Goal: Complete application form

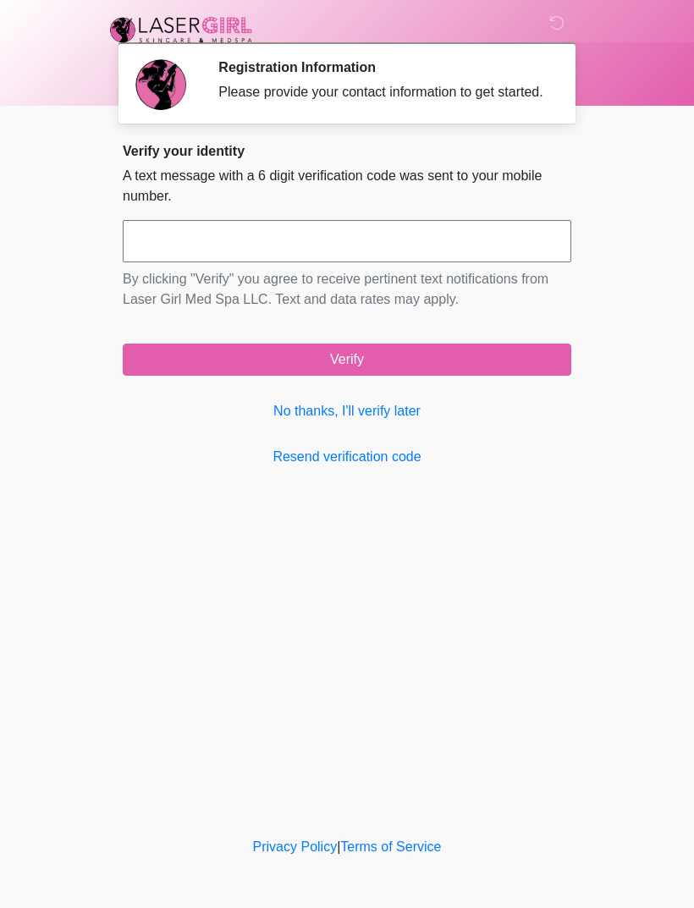
click at [379, 422] on link "No thanks, I'll verify later" at bounding box center [347, 411] width 449 height 20
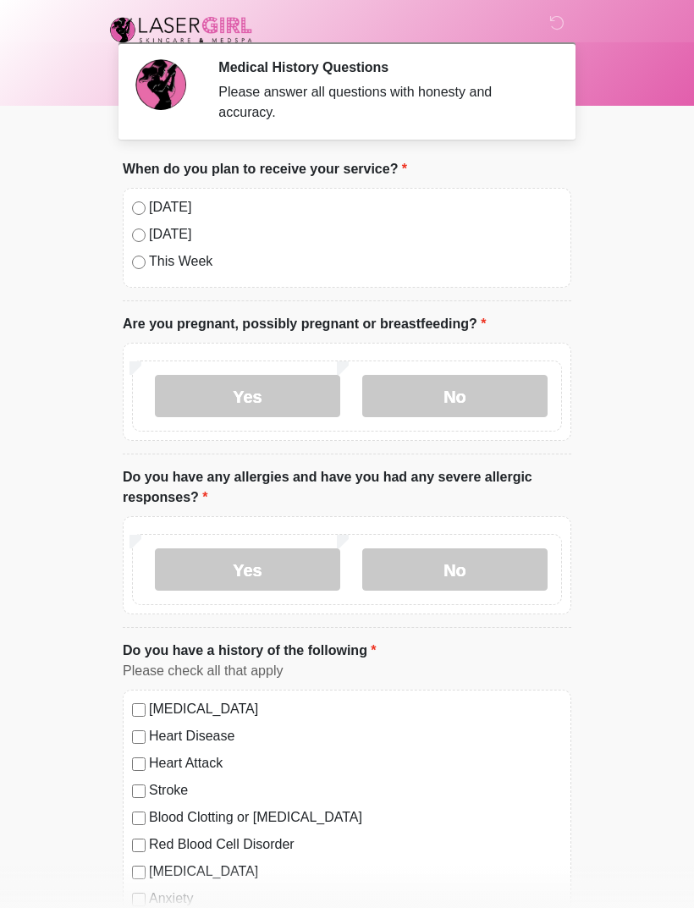
click at [470, 402] on label "No" at bounding box center [454, 396] width 185 height 42
click at [273, 579] on label "Yes" at bounding box center [247, 570] width 185 height 42
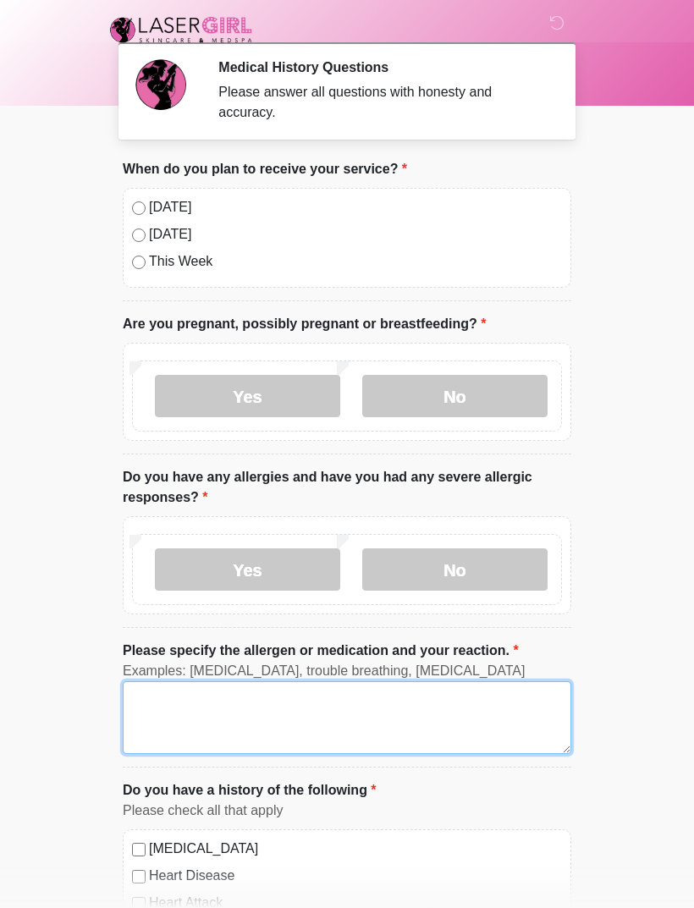
click at [261, 715] on textarea "Please specify the allergen or medication and your reaction." at bounding box center [347, 718] width 449 height 73
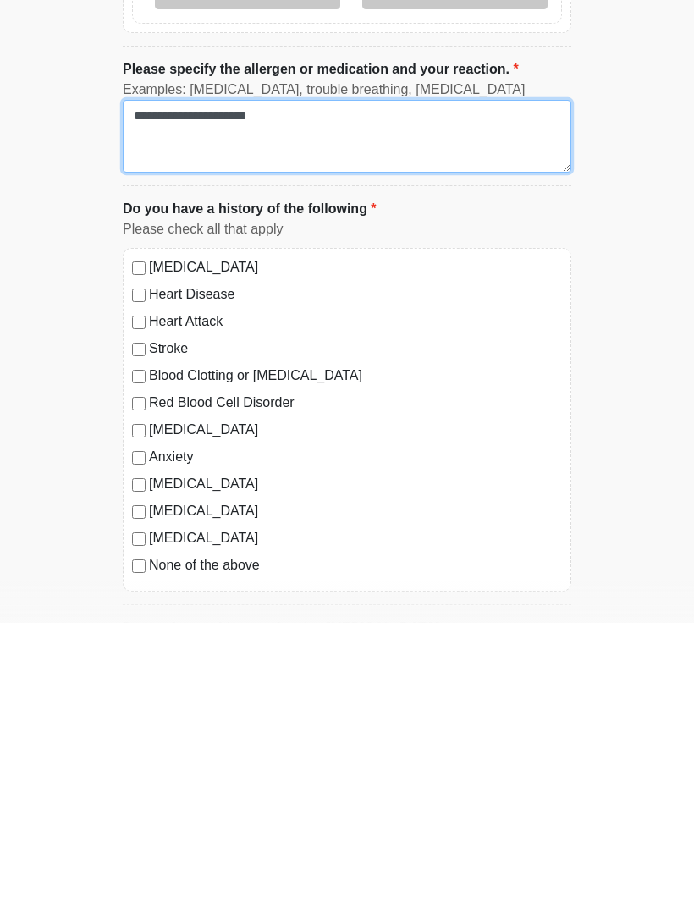
scroll to position [308, 0]
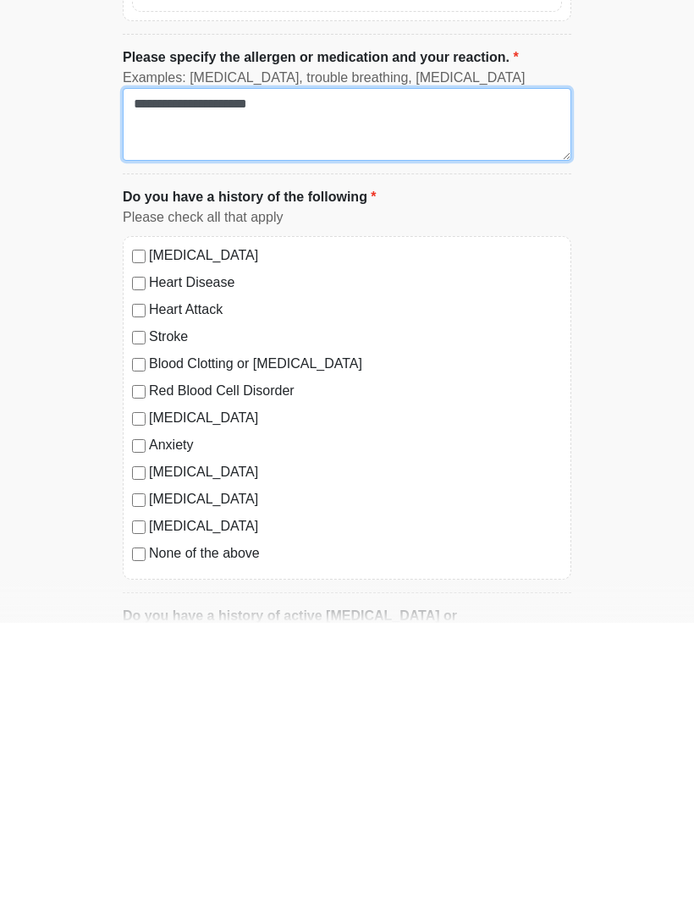
type textarea "**********"
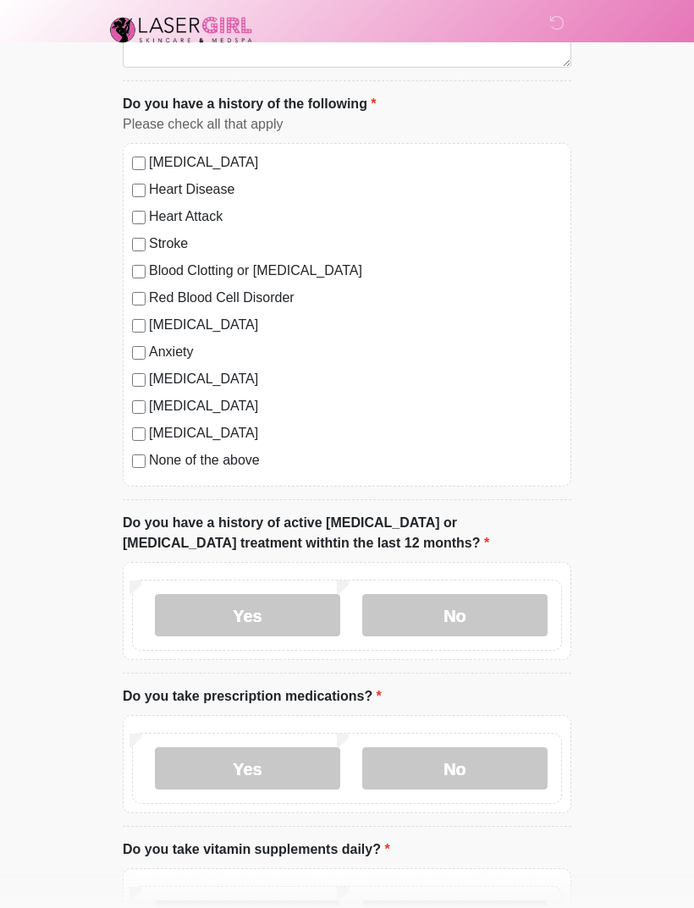
scroll to position [693, 0]
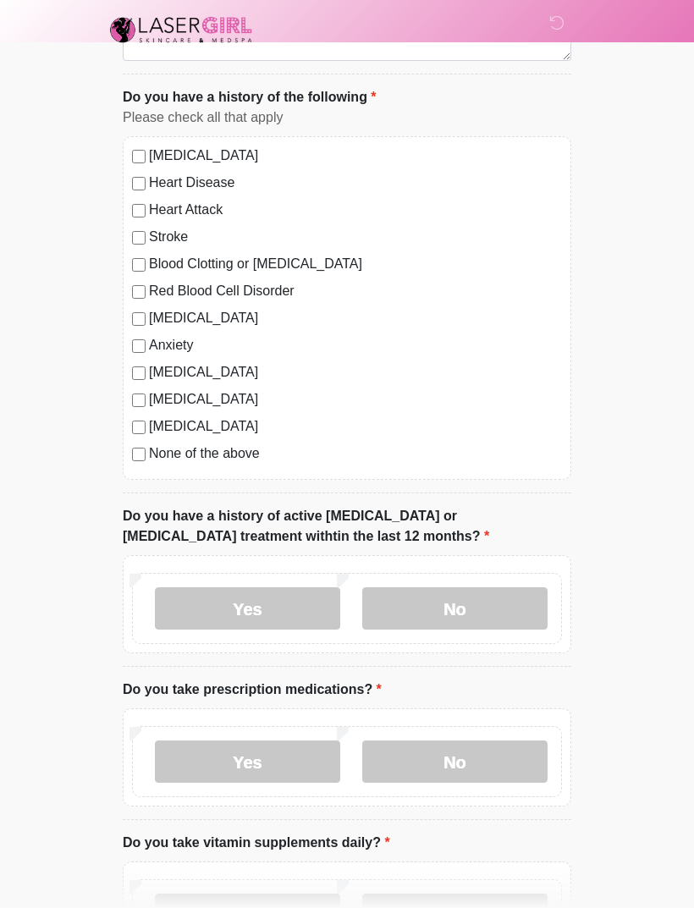
click at [464, 614] on label "No" at bounding box center [454, 609] width 185 height 42
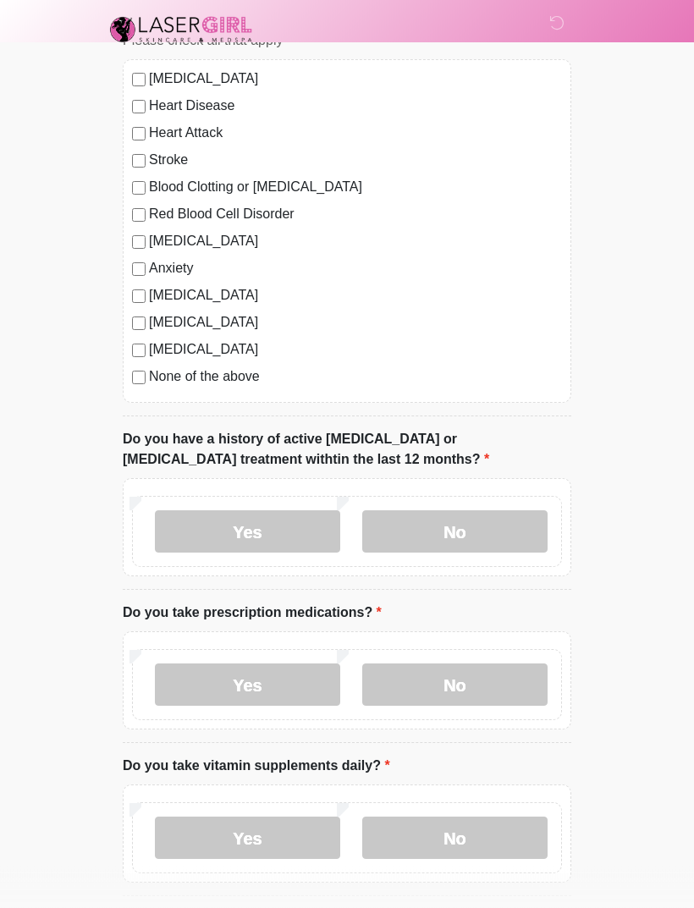
scroll to position [776, 0]
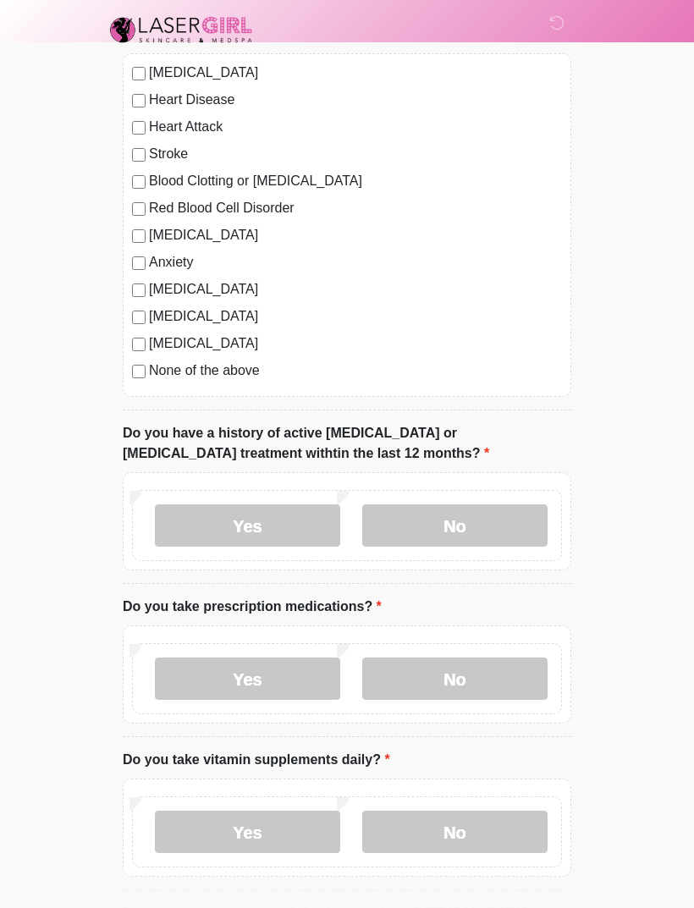
click at [276, 679] on label "Yes" at bounding box center [247, 679] width 185 height 42
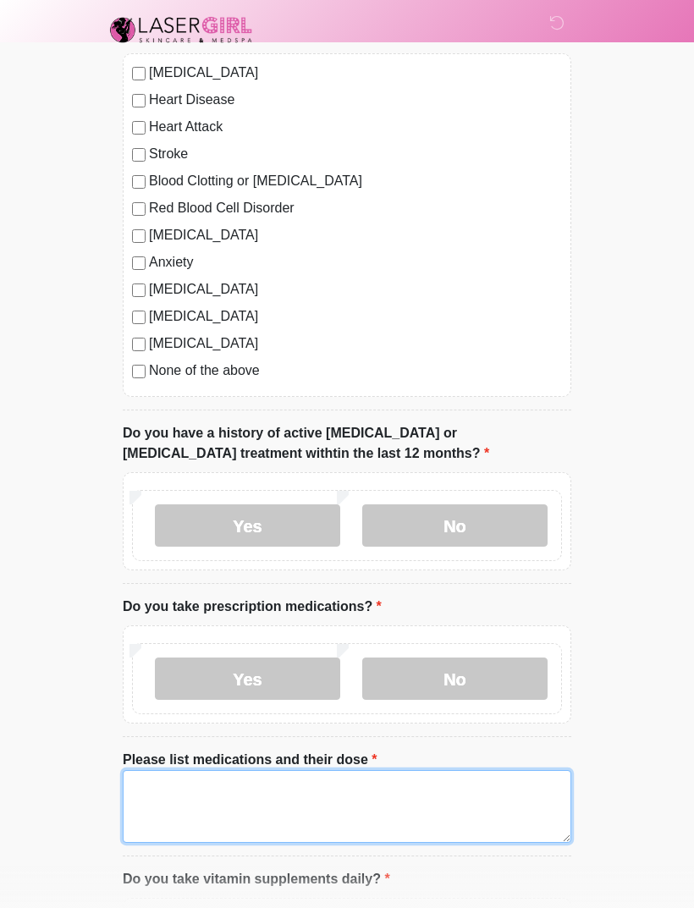
click at [234, 801] on textarea "Please list medications and their dose" at bounding box center [347, 806] width 449 height 73
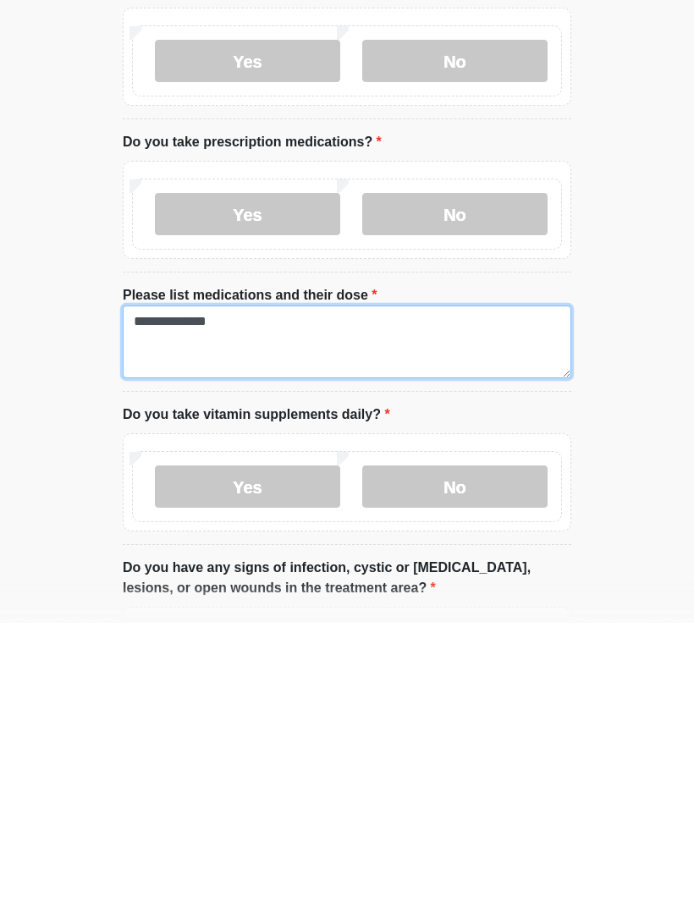
type textarea "**********"
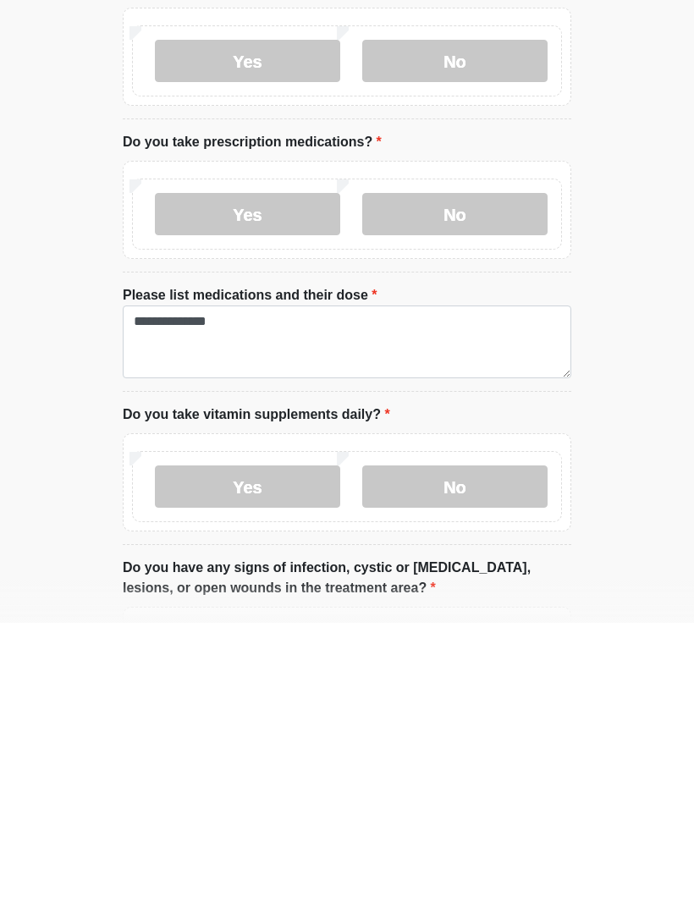
click at [450, 751] on label "No" at bounding box center [454, 772] width 185 height 42
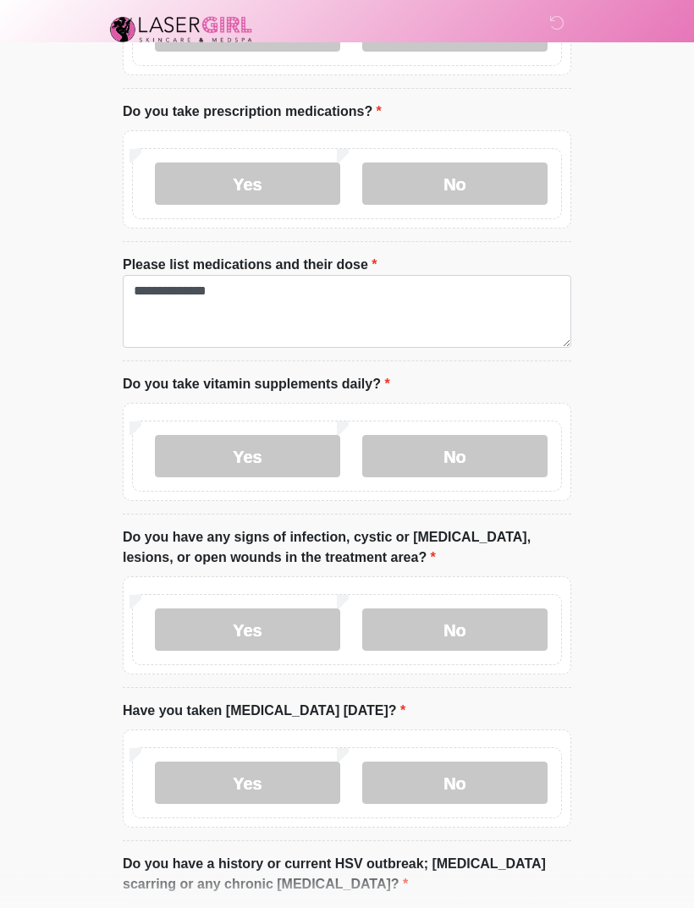
scroll to position [1312, 0]
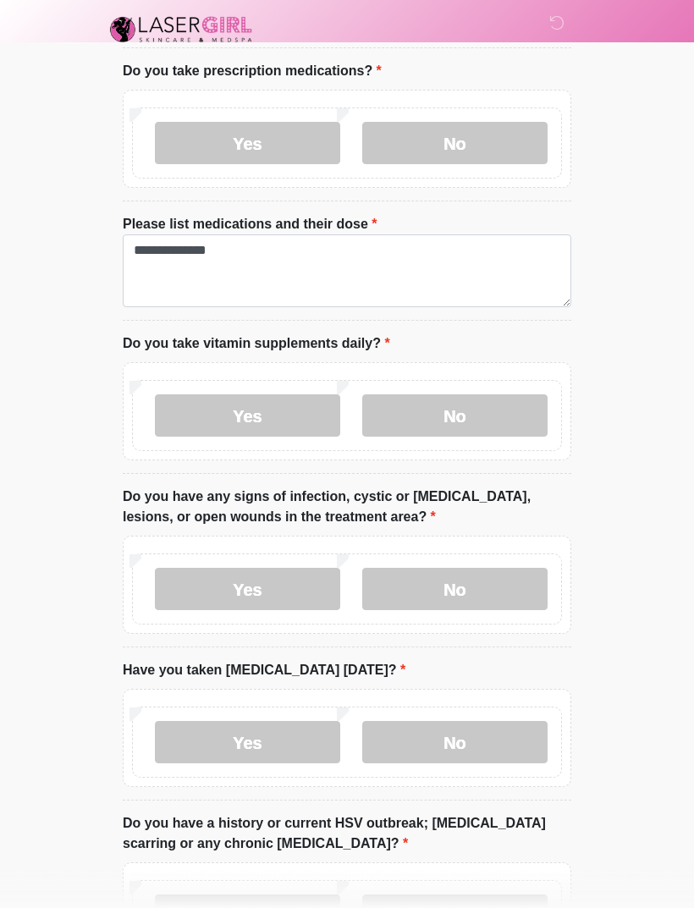
click at [483, 587] on label "No" at bounding box center [454, 590] width 185 height 42
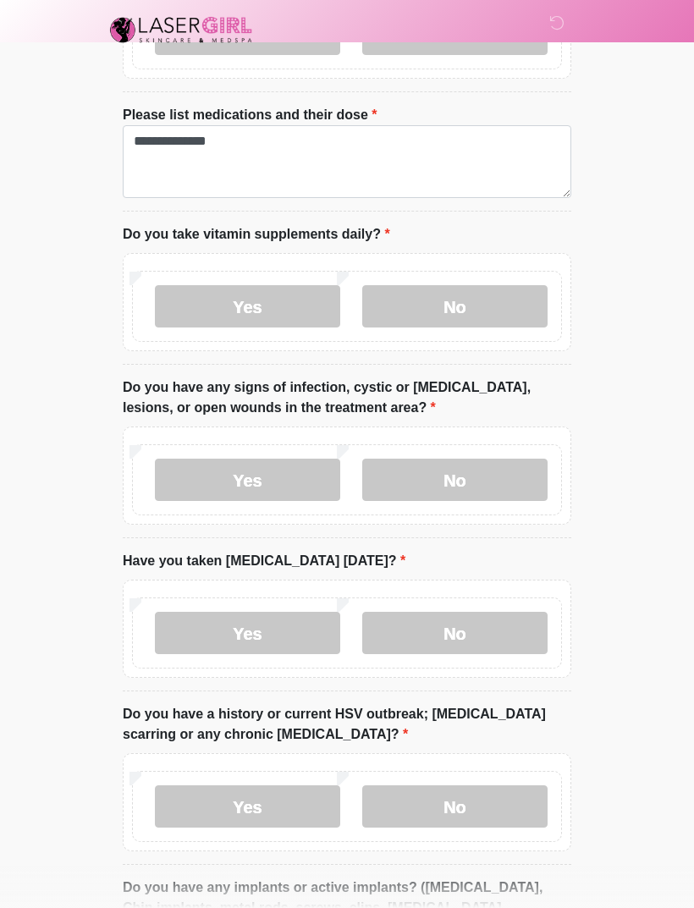
scroll to position [1443, 0]
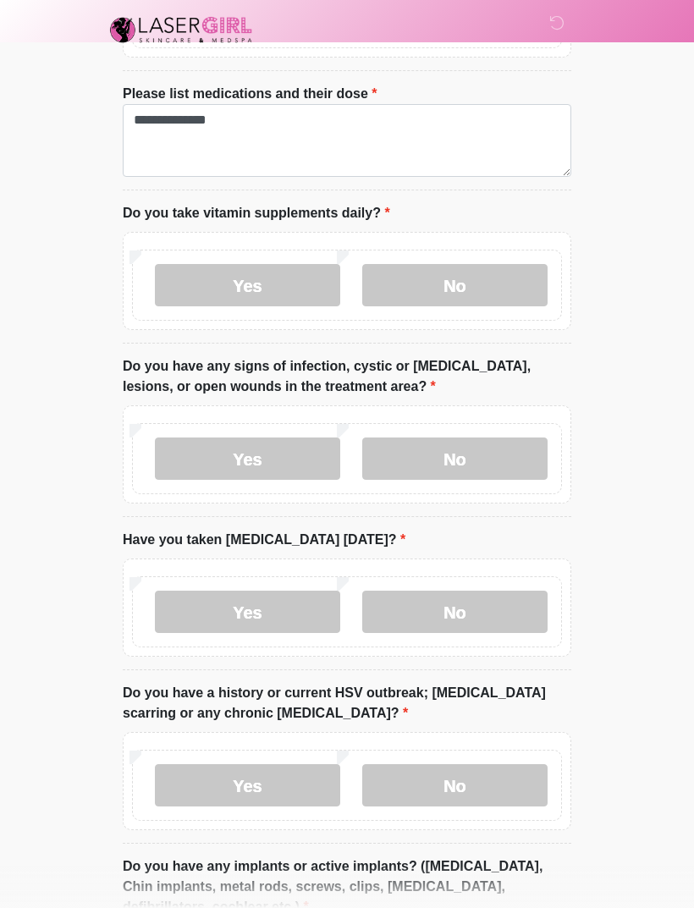
click at [456, 610] on label "No" at bounding box center [454, 612] width 185 height 42
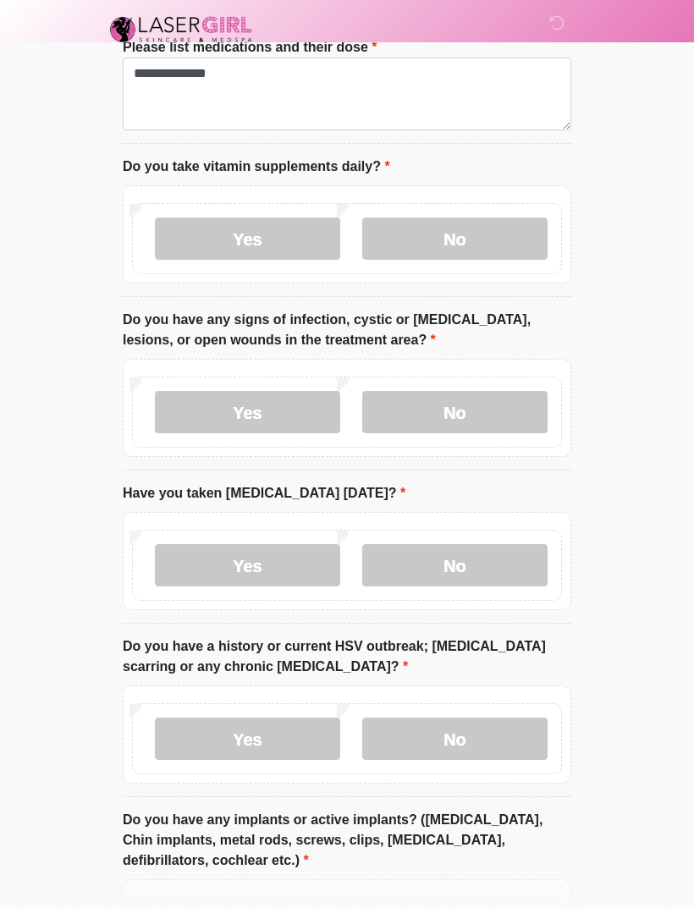
scroll to position [1493, 0]
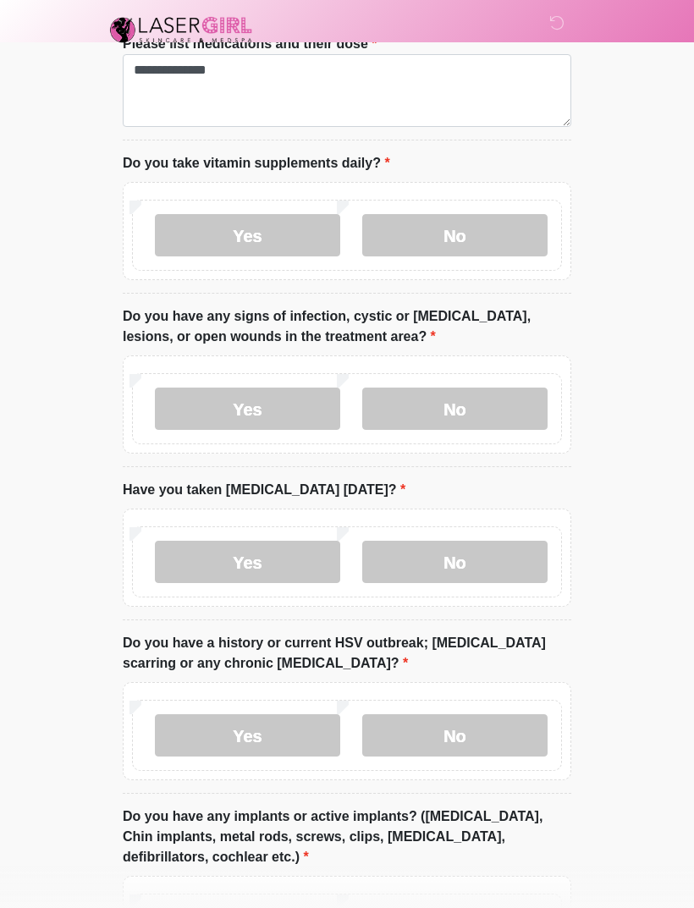
click at [456, 732] on label "No" at bounding box center [454, 736] width 185 height 42
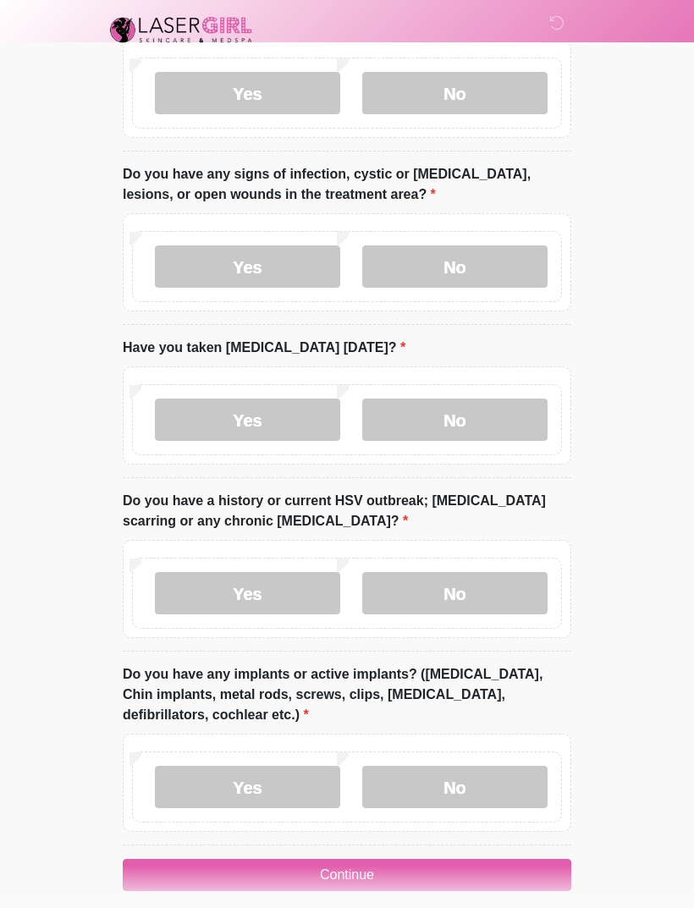
scroll to position [1650, 0]
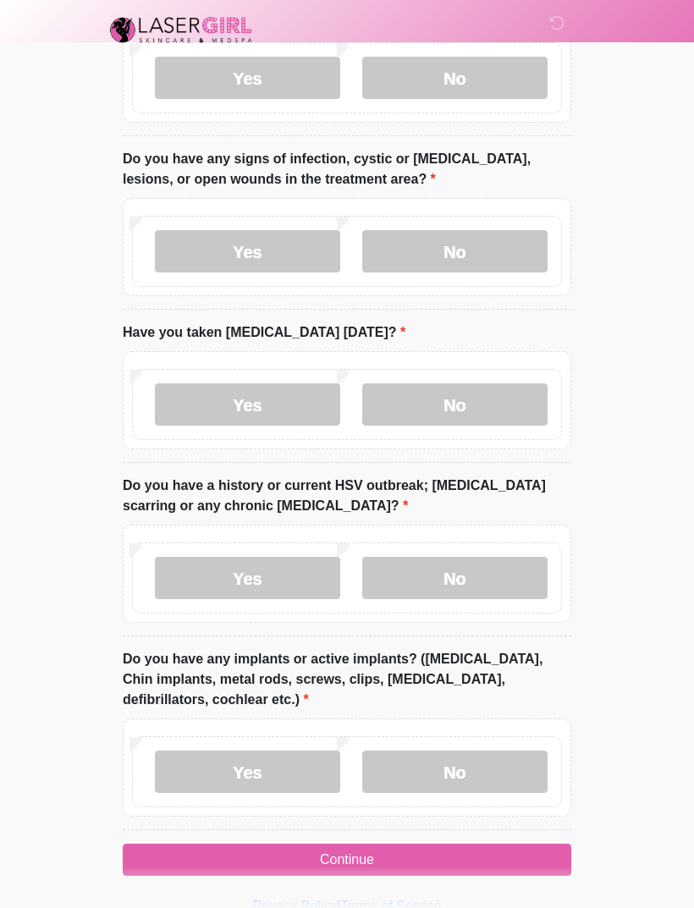
click at [483, 764] on label "No" at bounding box center [454, 772] width 185 height 42
click at [347, 853] on button "Continue" at bounding box center [347, 860] width 449 height 32
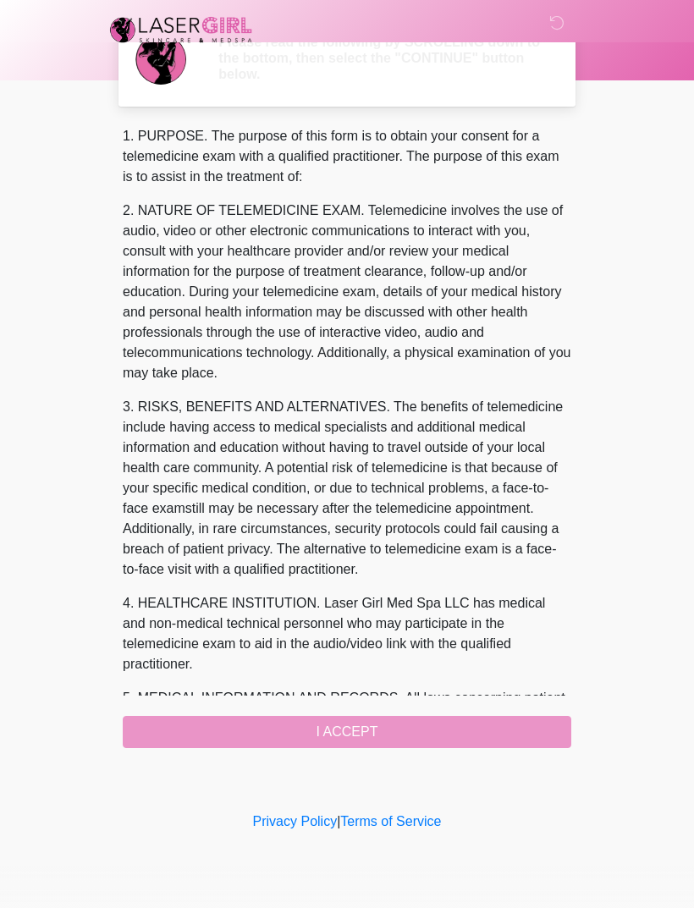
scroll to position [0, 0]
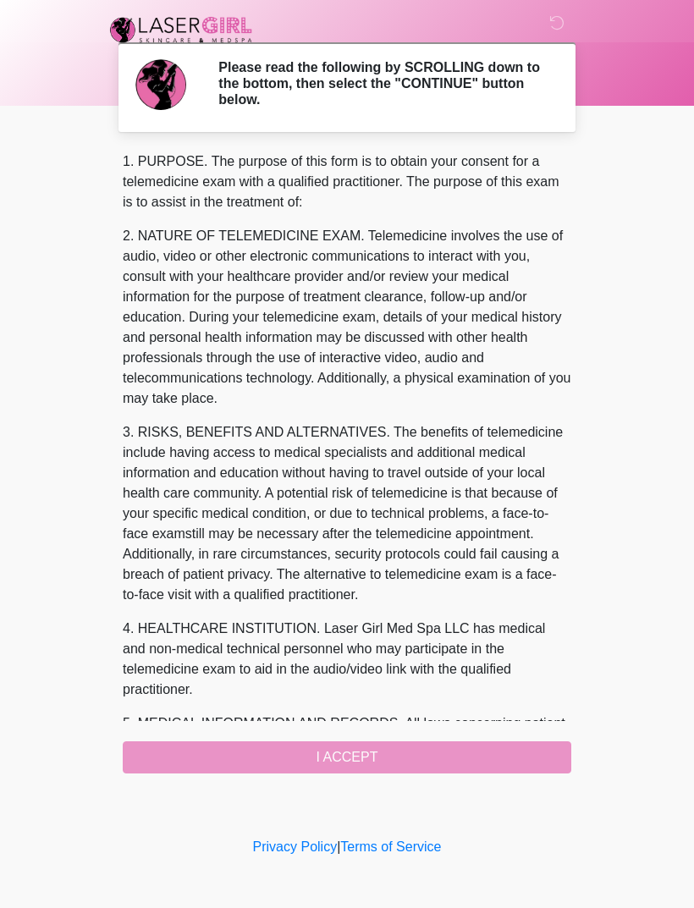
click at [379, 755] on div "1. PURPOSE. The purpose of this form is to obtain your consent for a telemedici…" at bounding box center [347, 463] width 449 height 622
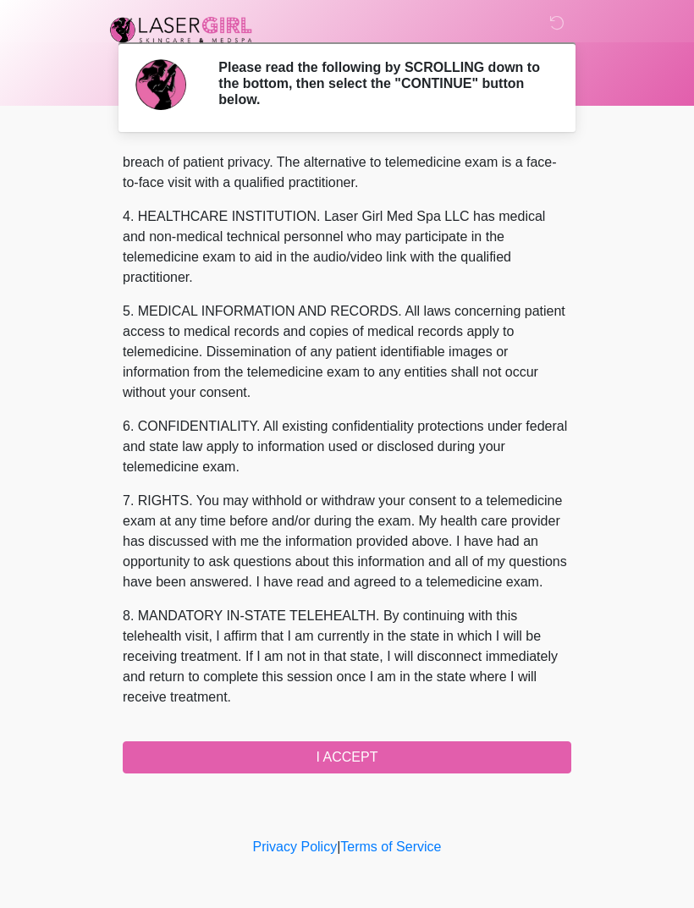
scroll to position [453, 0]
click at [367, 756] on button "I ACCEPT" at bounding box center [347, 758] width 449 height 32
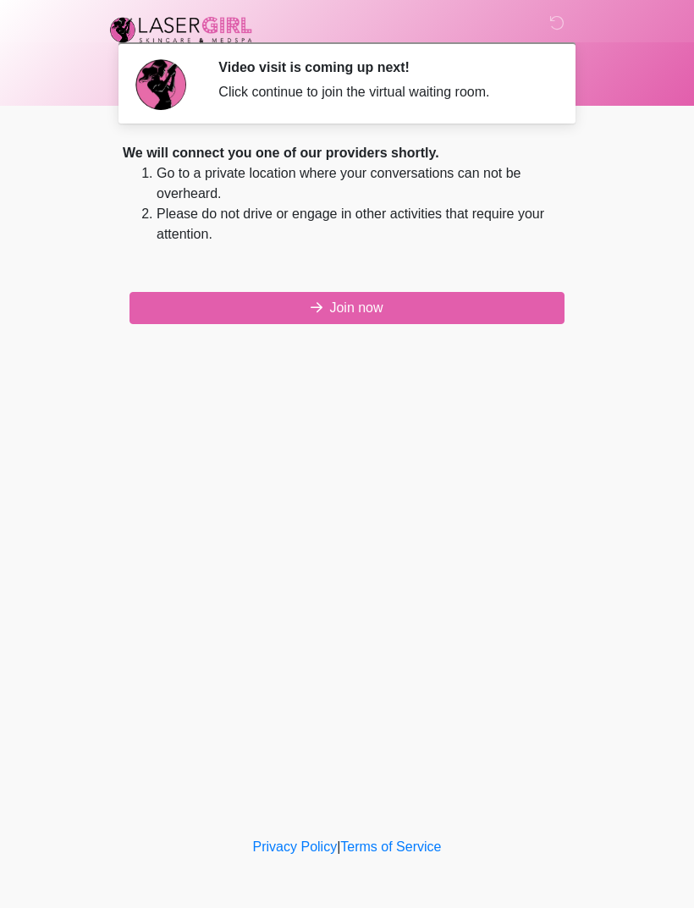
click at [382, 312] on button "Join now" at bounding box center [347, 308] width 435 height 32
